Goal: Find specific page/section: Find specific page/section

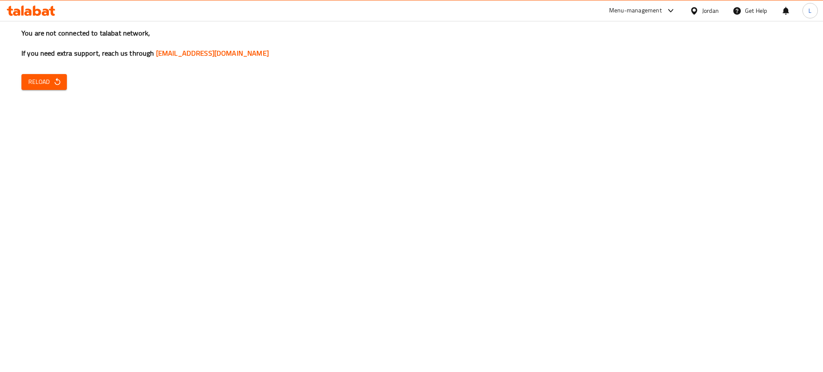
click at [47, 89] on button "Reload" at bounding box center [43, 82] width 45 height 16
click at [35, 84] on span "Reload" at bounding box center [44, 82] width 32 height 11
click at [36, 84] on span "Reload" at bounding box center [44, 82] width 32 height 11
click at [635, 15] on div "Menu-management" at bounding box center [635, 11] width 53 height 10
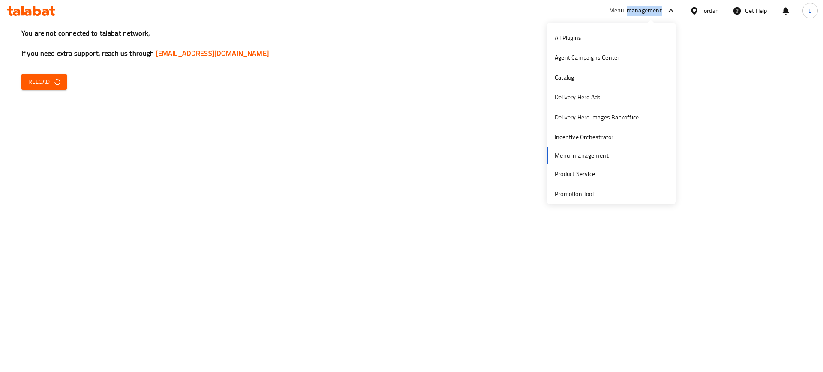
click at [635, 15] on div "Menu-management" at bounding box center [635, 11] width 53 height 10
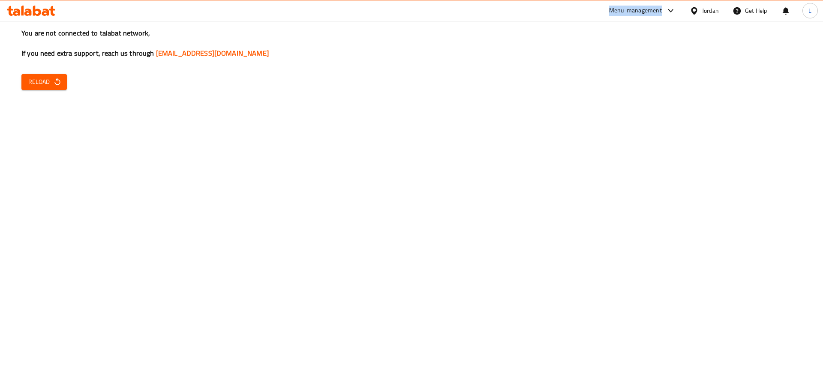
click at [635, 15] on div "Menu-management" at bounding box center [635, 11] width 53 height 10
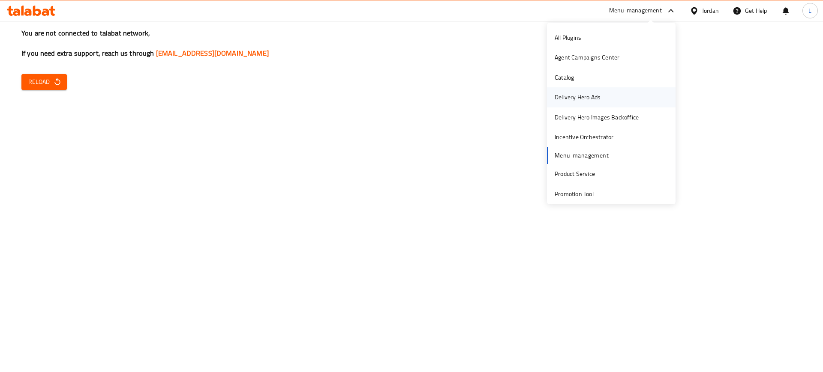
drag, startPoint x: 635, startPoint y: 13, endPoint x: 570, endPoint y: 103, distance: 111.1
click at [570, 103] on div "Delivery Hero Ads" at bounding box center [578, 97] width 60 height 20
